Goal: Information Seeking & Learning: Compare options

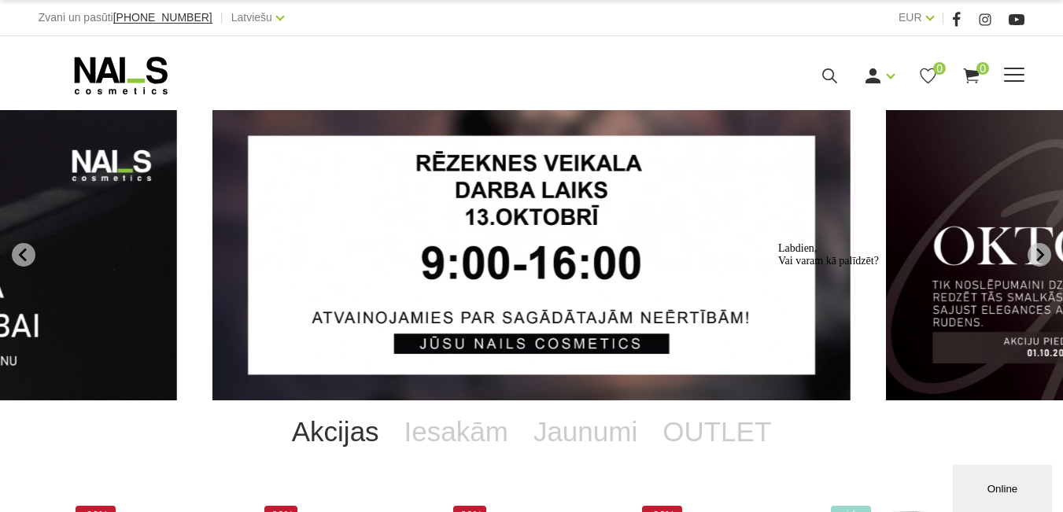
click at [839, 86] on icon at bounding box center [830, 76] width 20 height 20
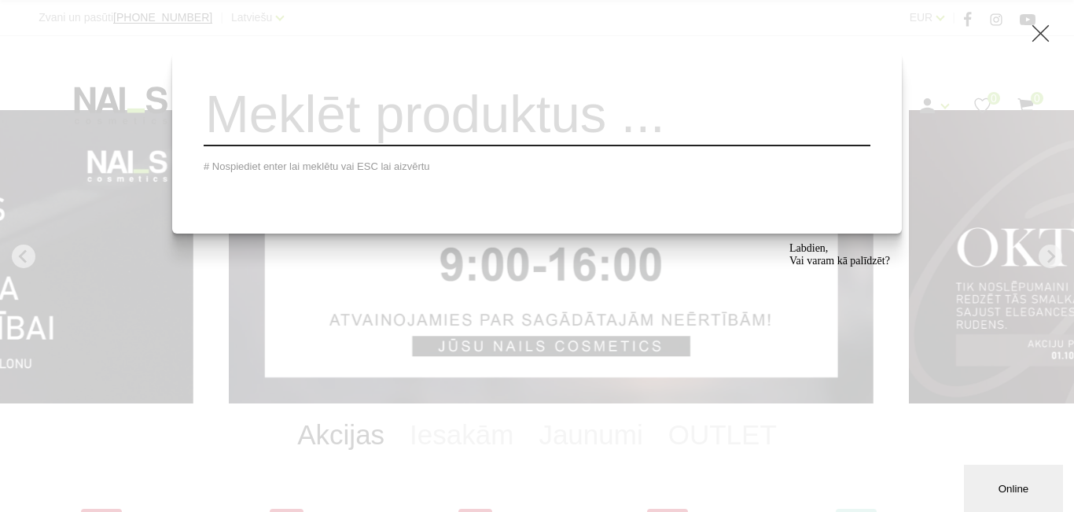
click at [439, 127] on input "search" at bounding box center [537, 115] width 667 height 64
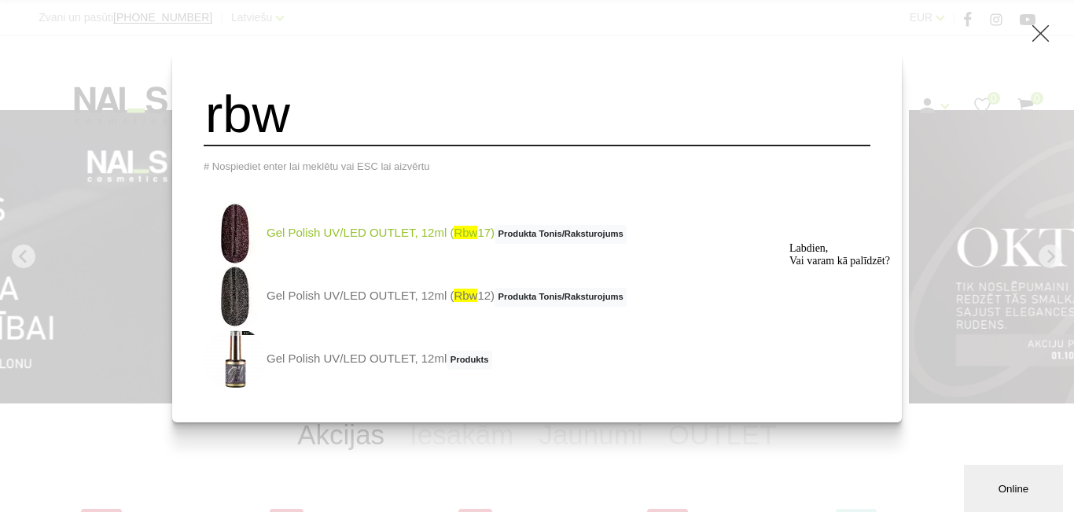
type input "rbw"
click at [363, 249] on link "Gel Polish UV/LED OUTLET, 12ml ( rbw 17) Produkta Tonis/Raksturojums" at bounding box center [415, 233] width 423 height 63
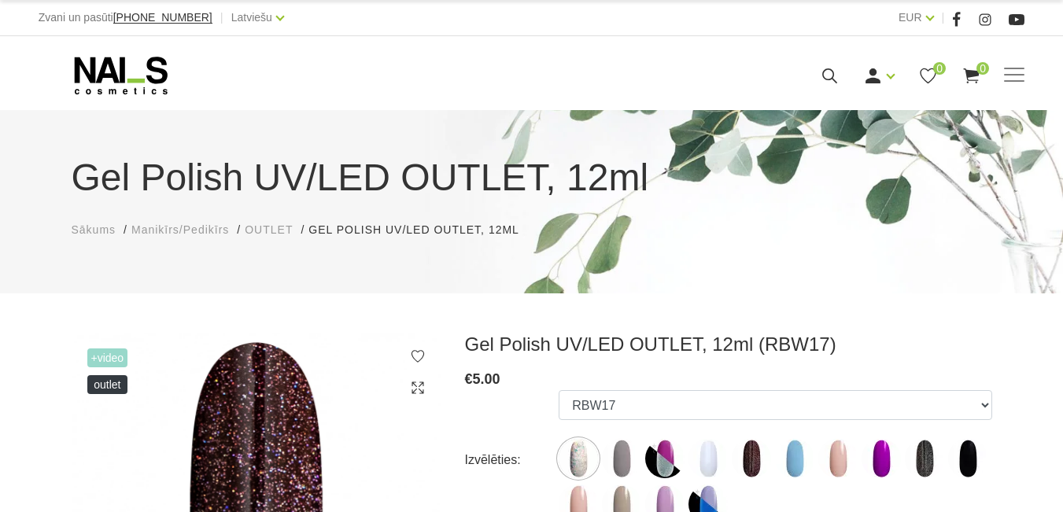
select select "6469"
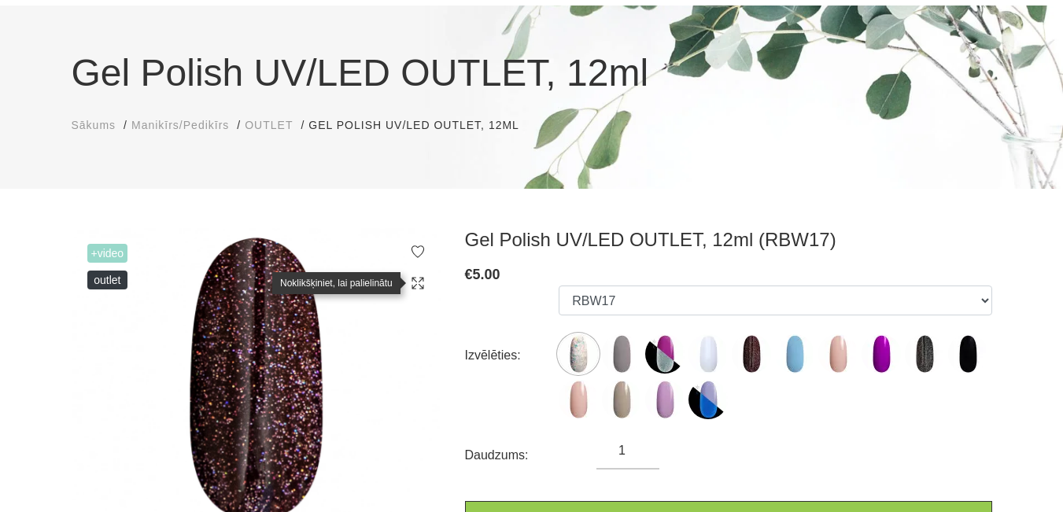
click at [424, 288] on icon at bounding box center [418, 283] width 16 height 16
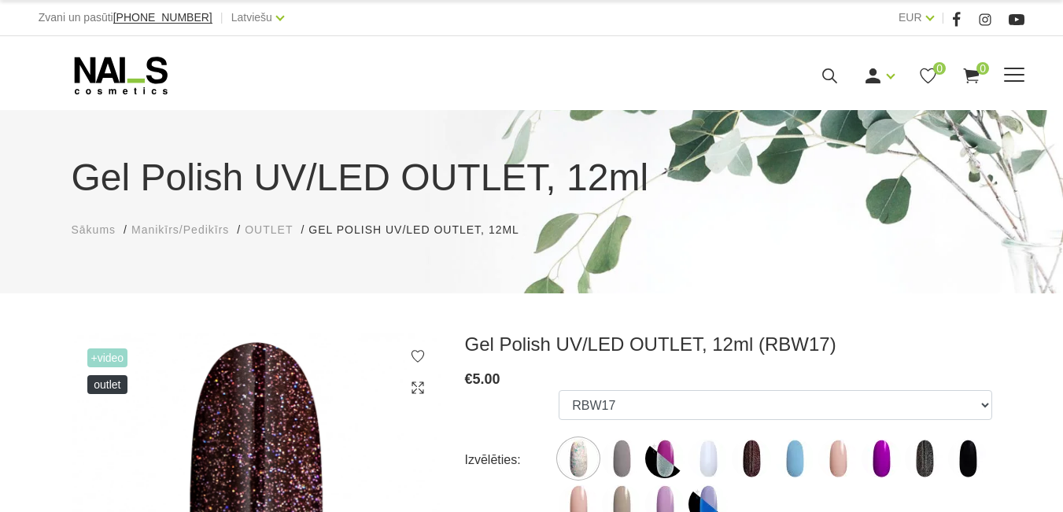
click at [839, 86] on icon at bounding box center [830, 76] width 20 height 20
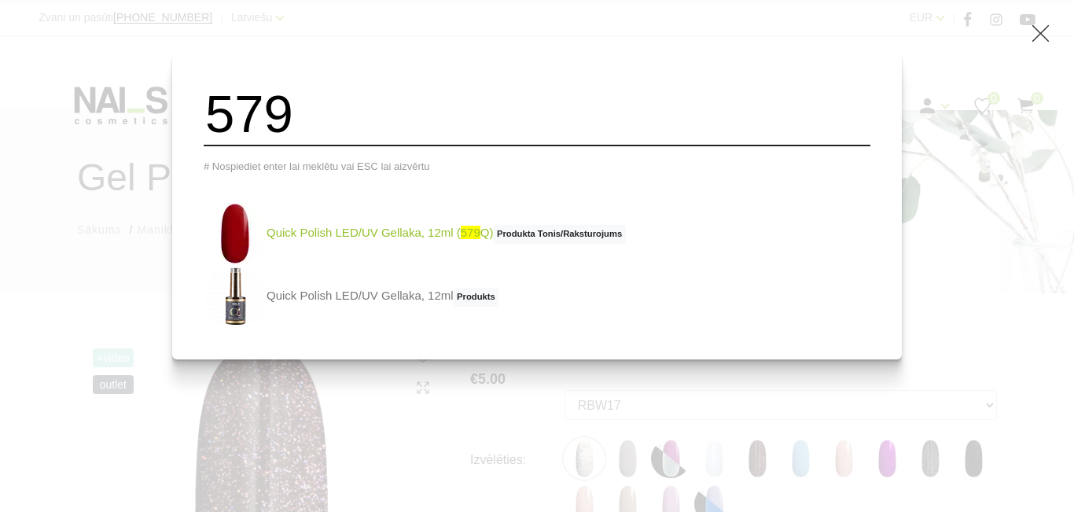
type input "579"
click at [381, 245] on link "Quick Polish LED/UV Gellaka, 12ml ( 579 Q) Produkta Tonis/Raksturojums" at bounding box center [415, 233] width 422 height 63
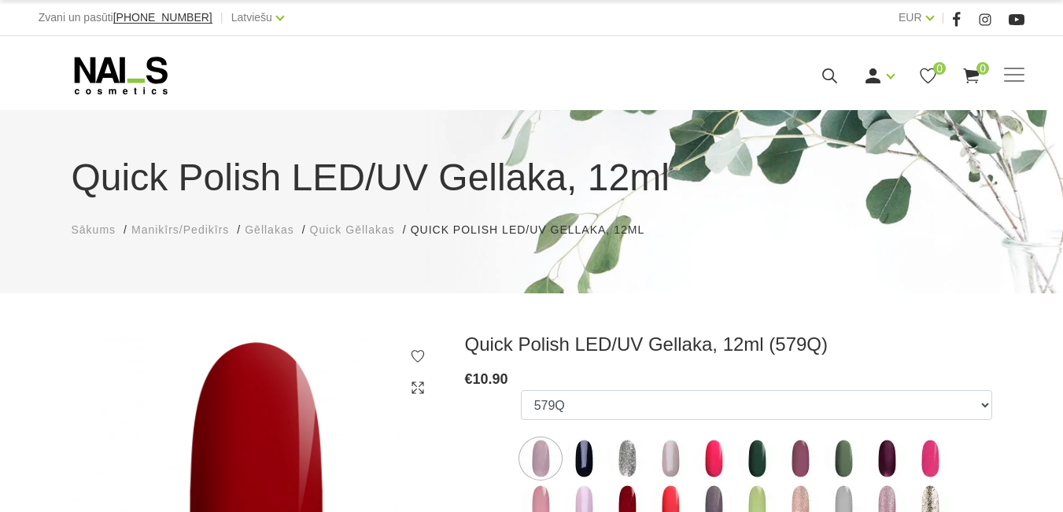
select select "4424"
click at [422, 392] on use at bounding box center [417, 387] width 12 height 12
click at [839, 86] on icon at bounding box center [830, 76] width 20 height 20
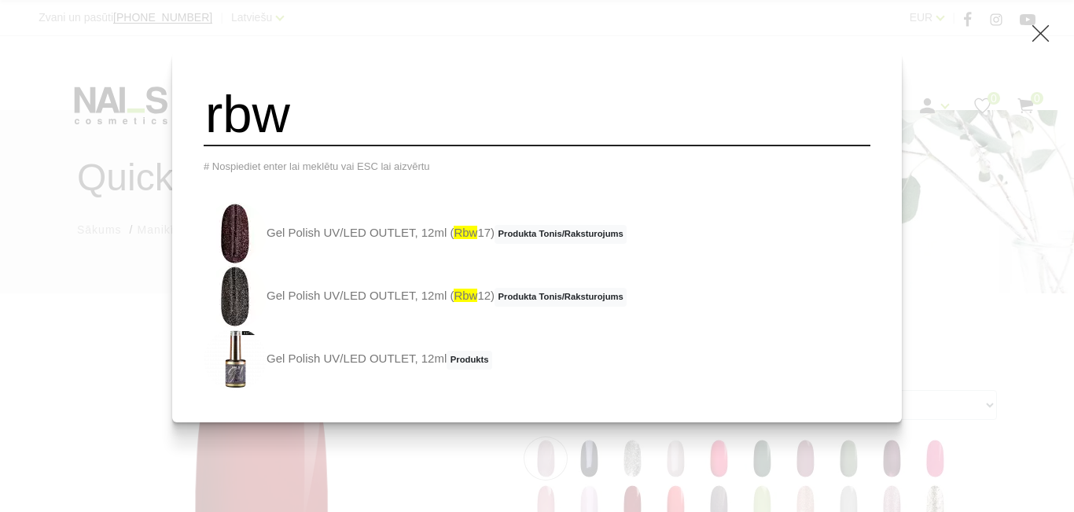
type input "rbw"
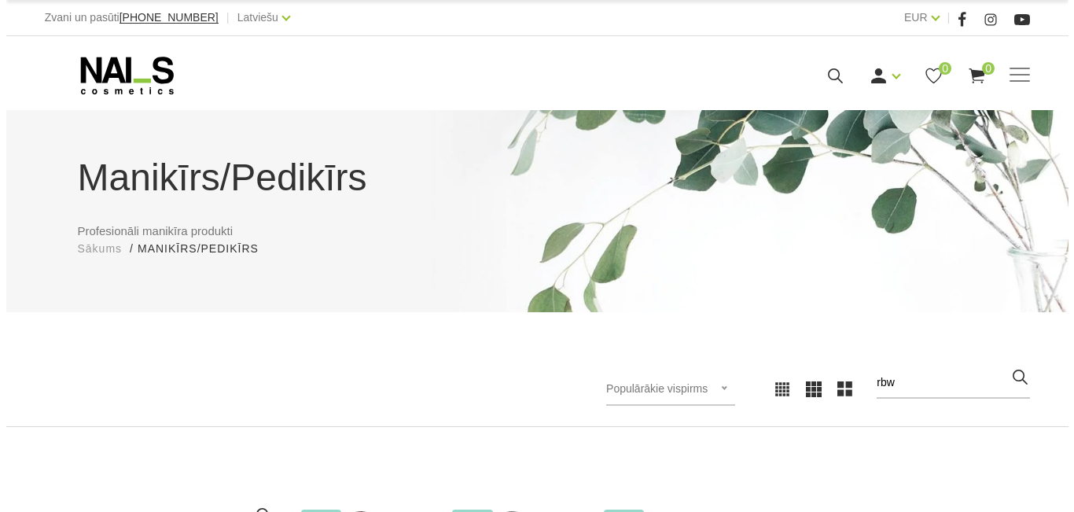
scroll to position [315, 0]
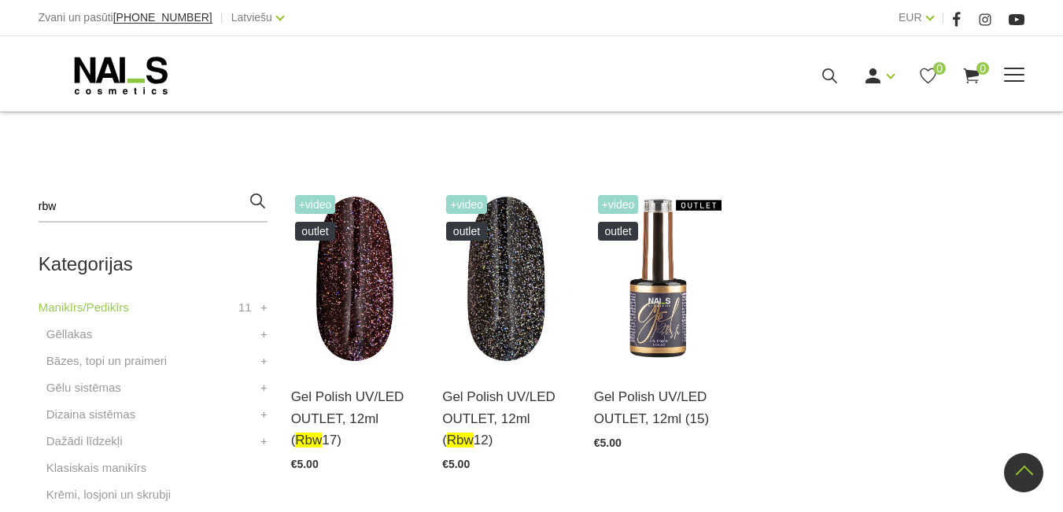
click at [839, 86] on icon at bounding box center [830, 76] width 20 height 20
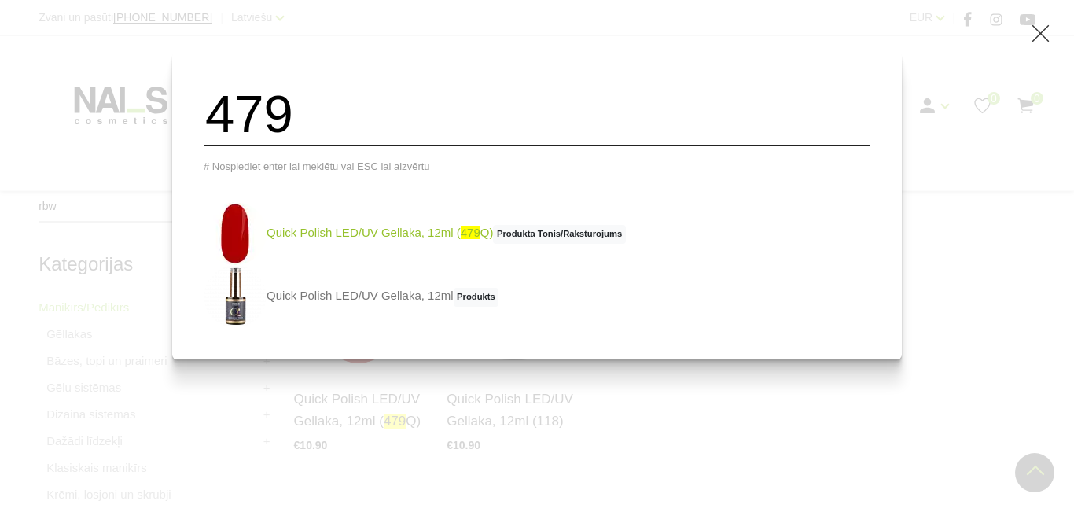
type input "479"
click at [306, 234] on link "Quick Polish LED/UV Gellaka, 12ml ( 479 Q) Produkta Tonis/Raksturojums" at bounding box center [415, 233] width 422 height 63
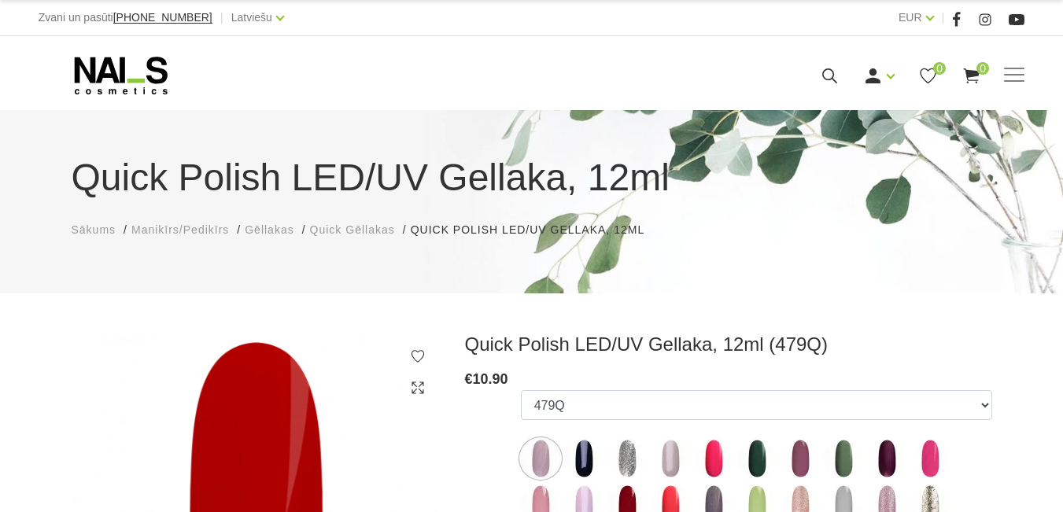
select select "4378"
drag, startPoint x: 0, startPoint y: 0, endPoint x: 281, endPoint y: 398, distance: 487.1
click at [413, 389] on icon at bounding box center [418, 388] width 16 height 16
